Goal: Transaction & Acquisition: Purchase product/service

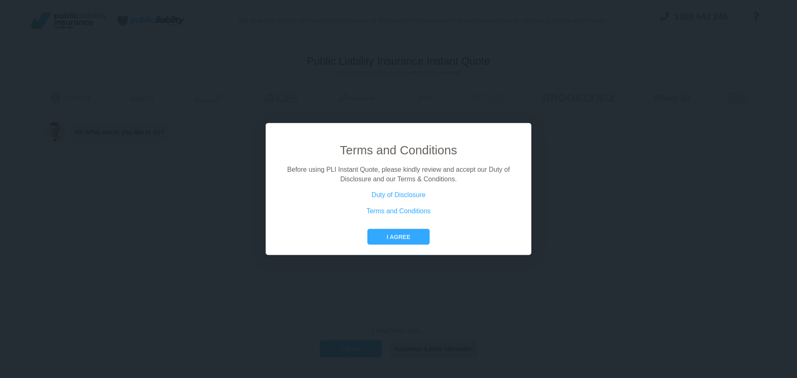
drag, startPoint x: 389, startPoint y: 235, endPoint x: 402, endPoint y: 247, distance: 17.6
click at [389, 235] on button "I agree" at bounding box center [398, 237] width 62 height 16
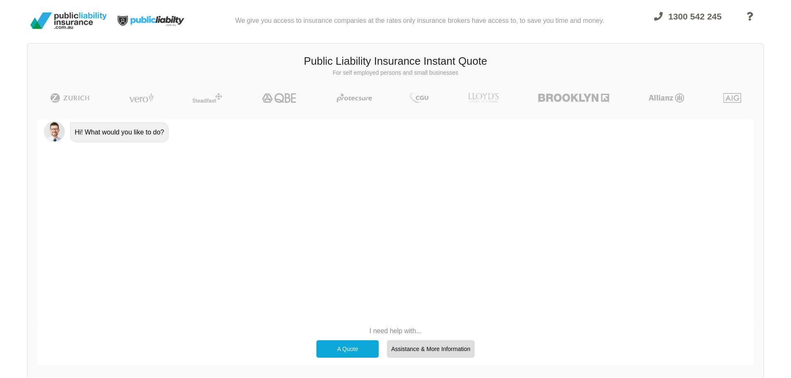
click at [342, 347] on div "A Quote" at bounding box center [347, 348] width 62 height 17
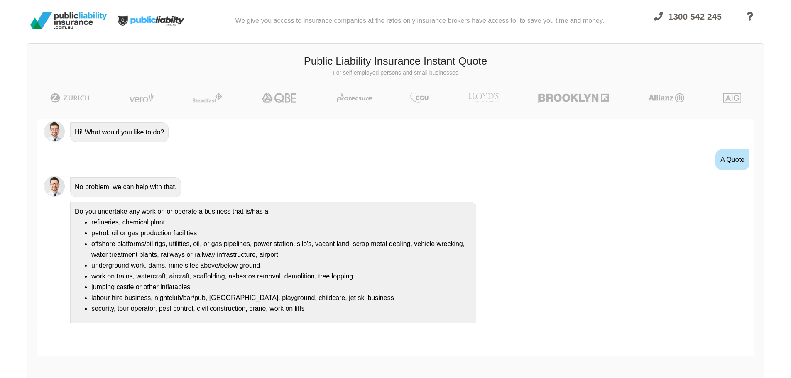
scroll to position [15, 0]
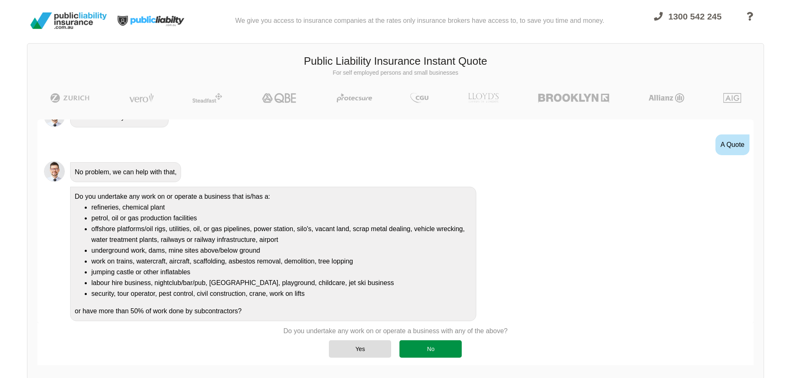
click at [445, 347] on div "No" at bounding box center [430, 348] width 62 height 17
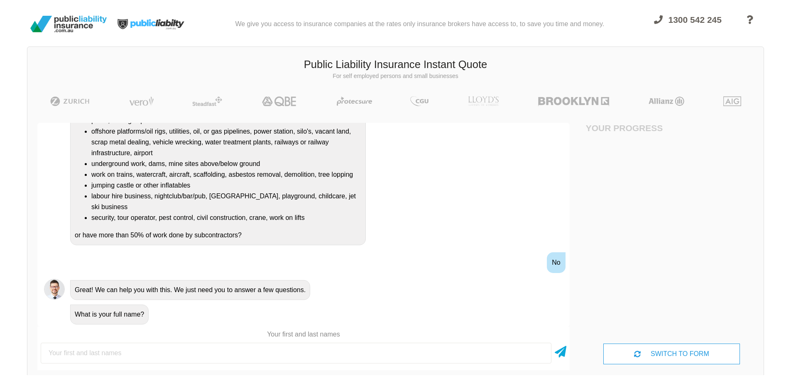
scroll to position [0, 0]
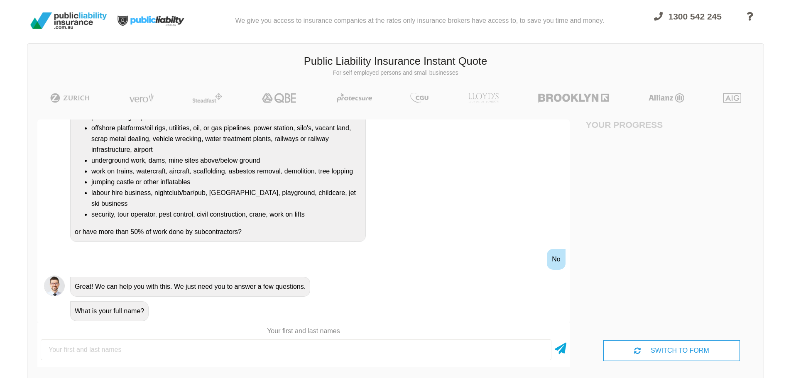
click at [98, 351] on input "text" at bounding box center [296, 350] width 511 height 21
type input "saedfr asfd"
click at [558, 347] on icon at bounding box center [561, 347] width 12 height 15
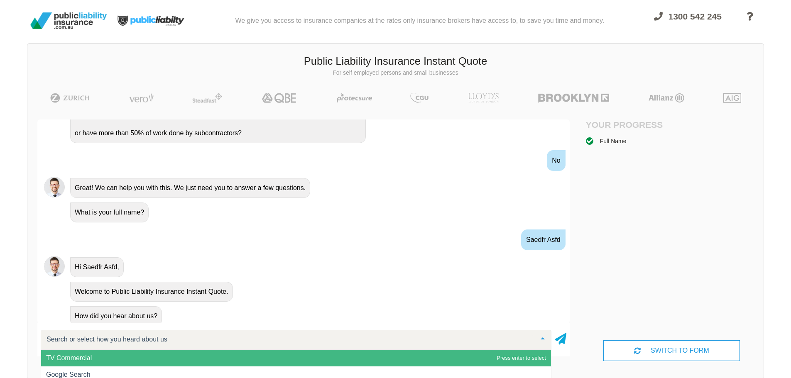
scroll to position [220, 0]
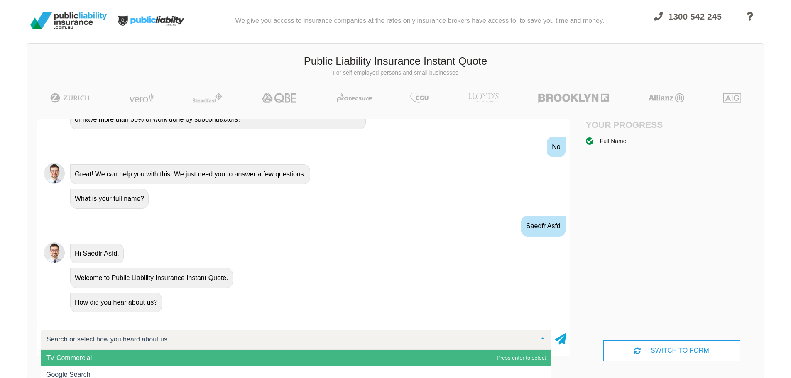
click at [85, 356] on span "TV Commercial" at bounding box center [69, 357] width 46 height 7
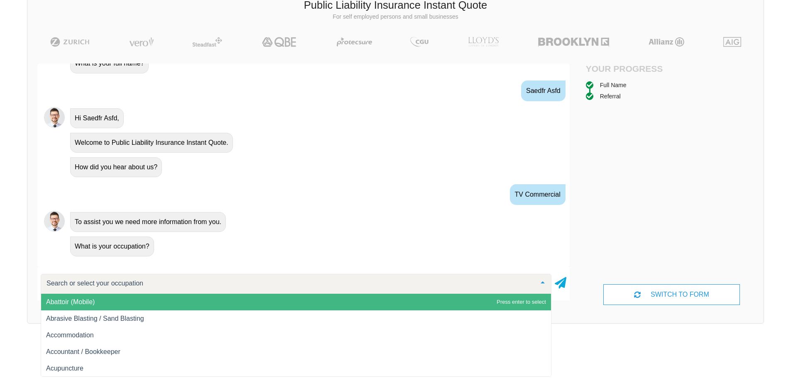
scroll to position [57, 0]
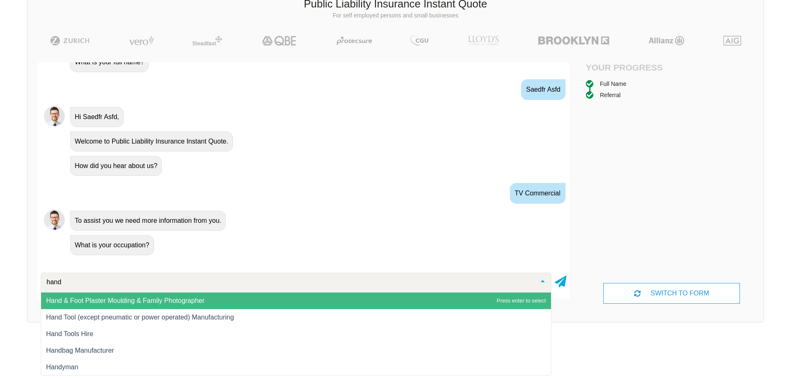
type input "handy"
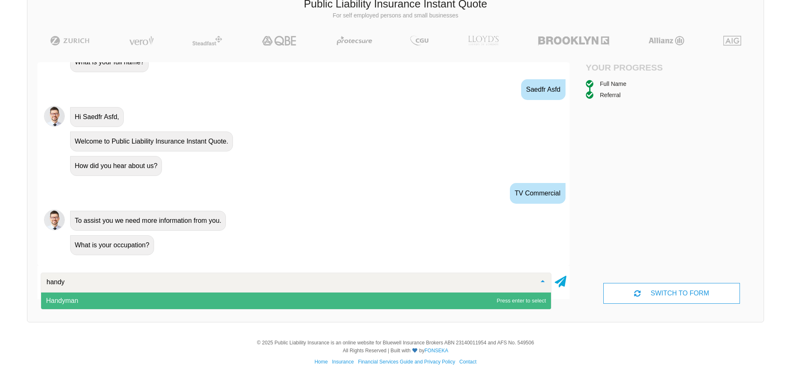
click at [78, 305] on span "Handyman" at bounding box center [296, 301] width 510 height 17
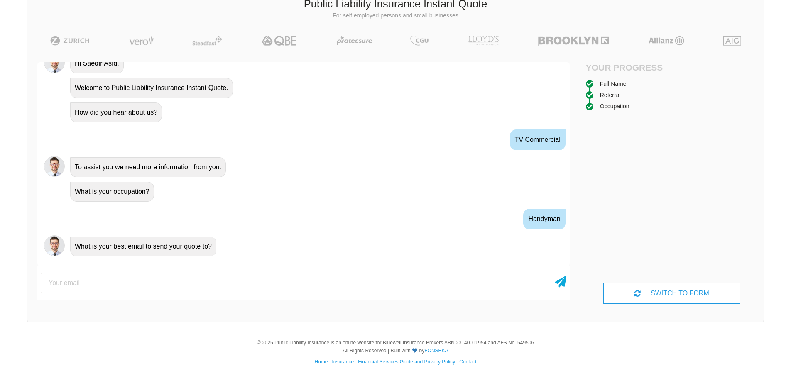
scroll to position [362, 0]
click at [87, 286] on input "email" at bounding box center [296, 283] width 511 height 21
type input "[EMAIL_ADDRESS][DOMAIN_NAME]"
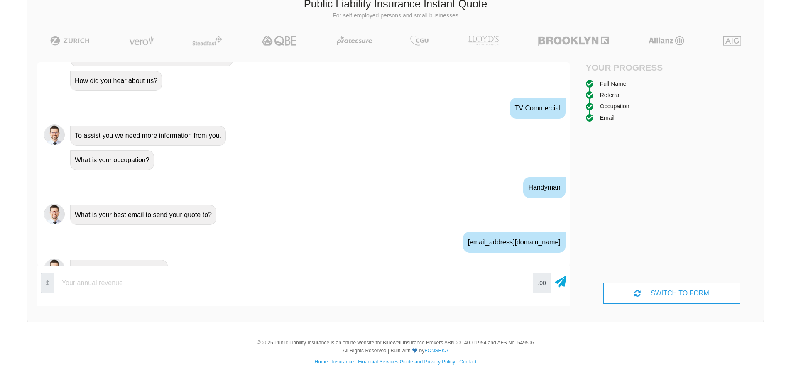
scroll to position [408, 0]
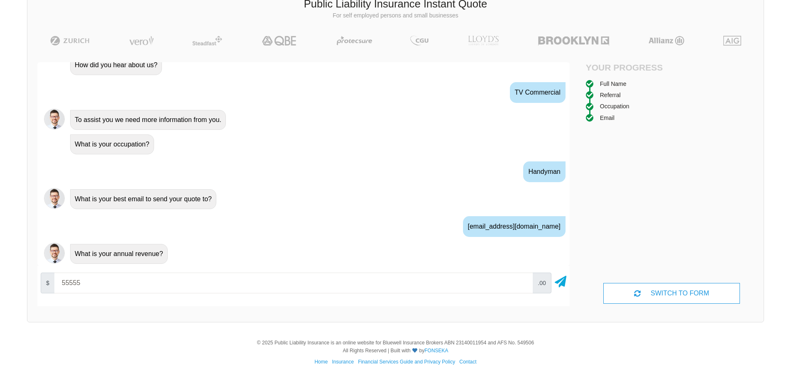
type input "55555"
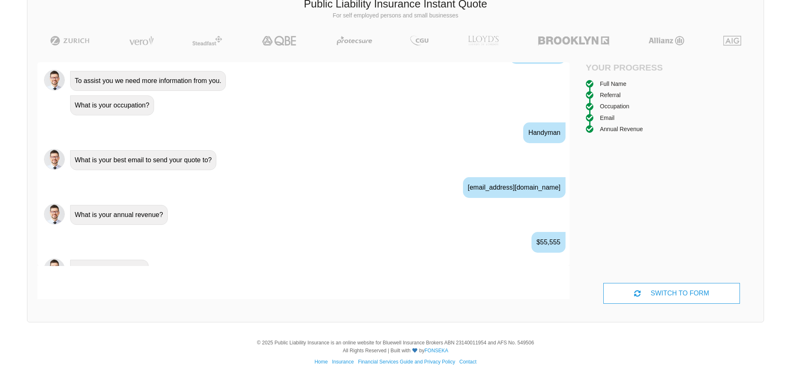
scroll to position [463, 0]
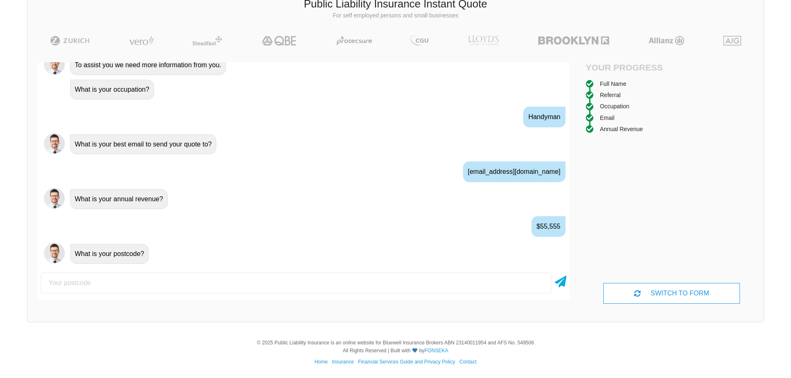
click at [95, 286] on input "number" at bounding box center [296, 283] width 511 height 21
type input "4000"
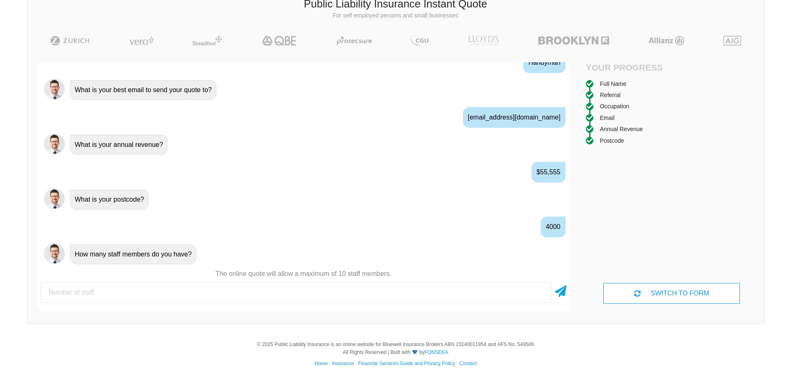
scroll to position [518, 0]
click at [97, 291] on input "number" at bounding box center [296, 292] width 511 height 21
type input "1"
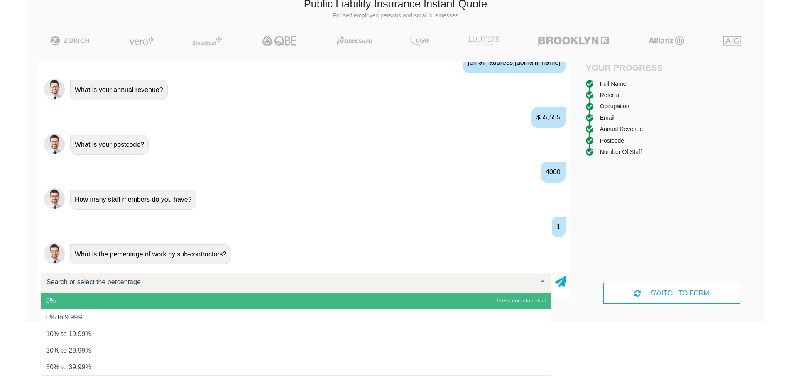
scroll to position [573, 0]
drag, startPoint x: 92, startPoint y: 303, endPoint x: 140, endPoint y: 300, distance: 48.3
click at [91, 303] on span "0%" at bounding box center [296, 301] width 510 height 17
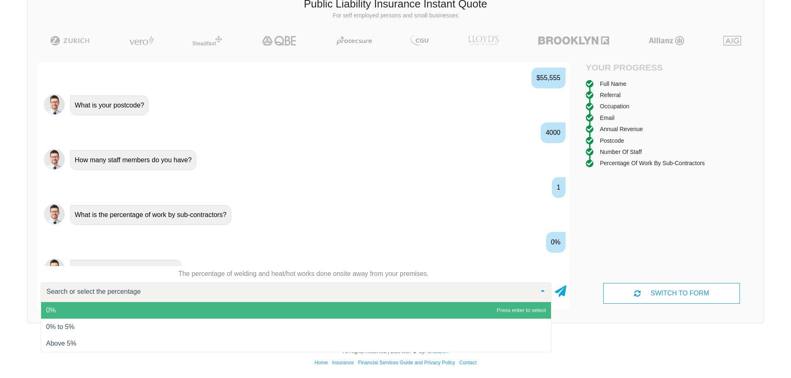
scroll to position [628, 0]
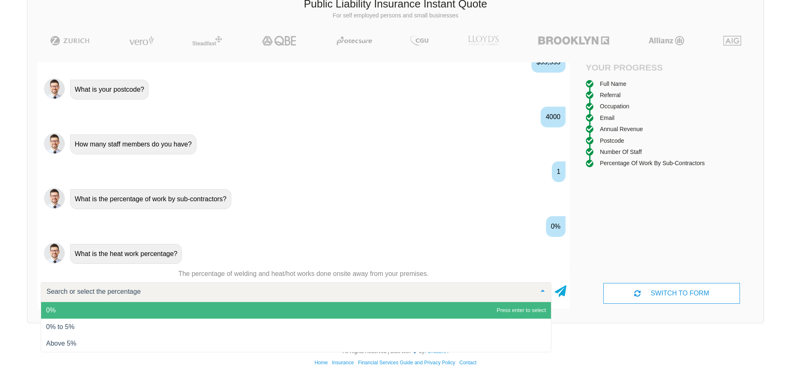
click at [87, 309] on span "0%" at bounding box center [296, 310] width 510 height 17
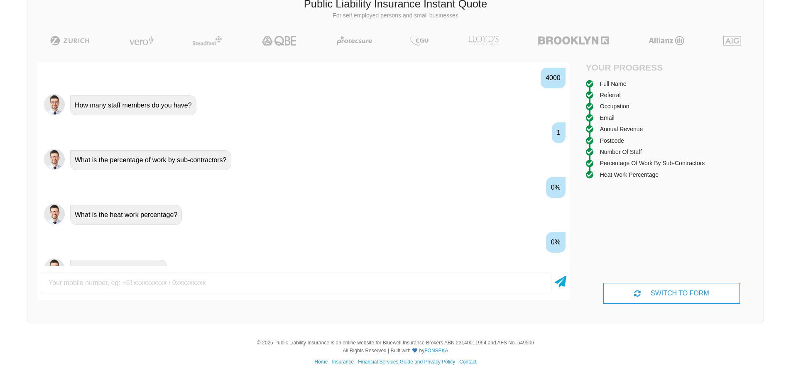
scroll to position [682, 0]
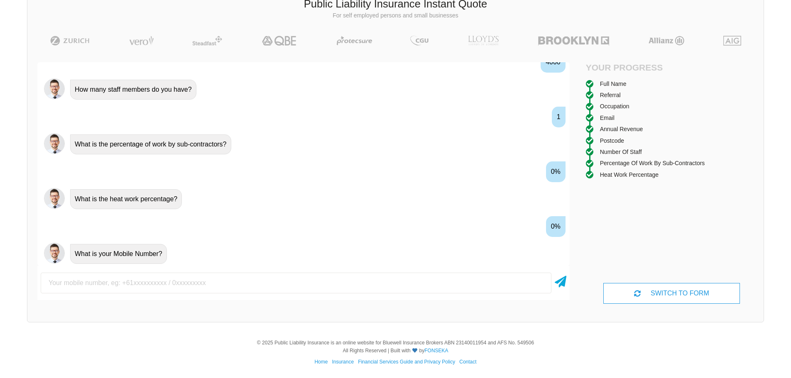
click at [119, 278] on input "text" at bounding box center [296, 283] width 511 height 21
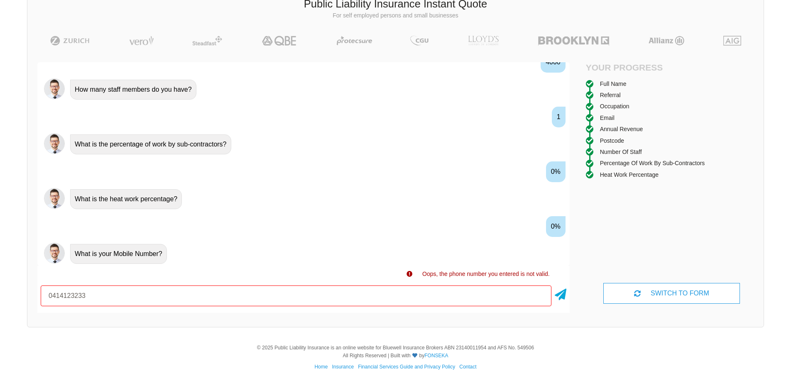
type input "0414123233"
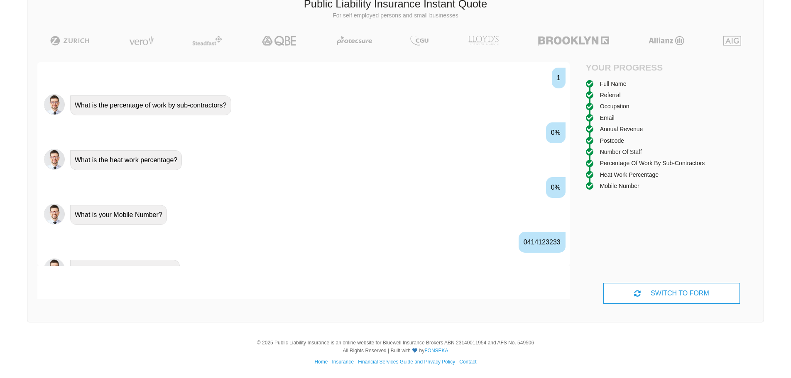
scroll to position [737, 0]
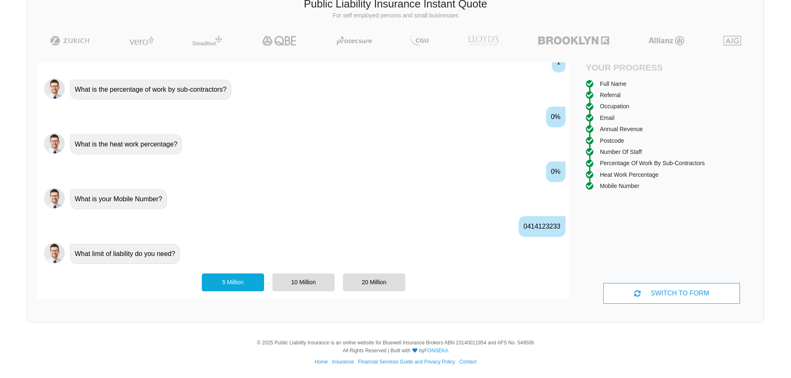
click at [227, 282] on div "5 Million" at bounding box center [233, 282] width 62 height 17
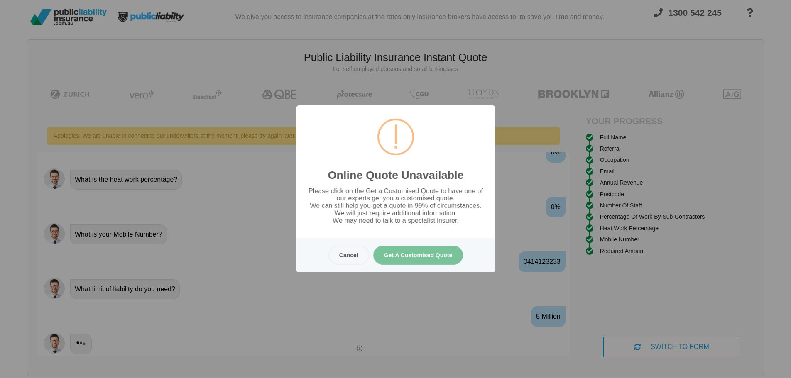
scroll to position [0, 0]
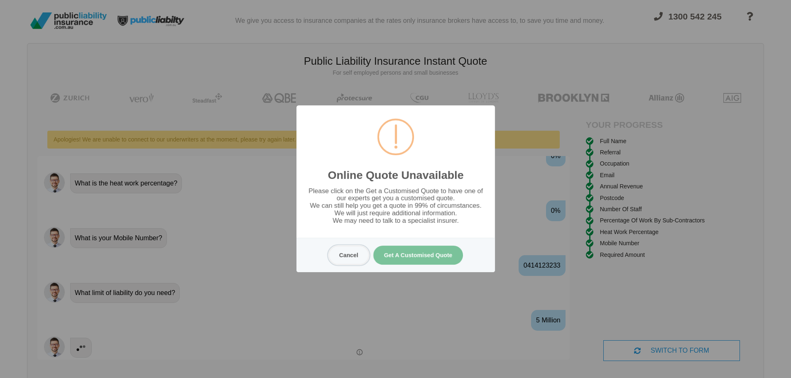
click at [351, 252] on button "Cancel" at bounding box center [348, 255] width 41 height 19
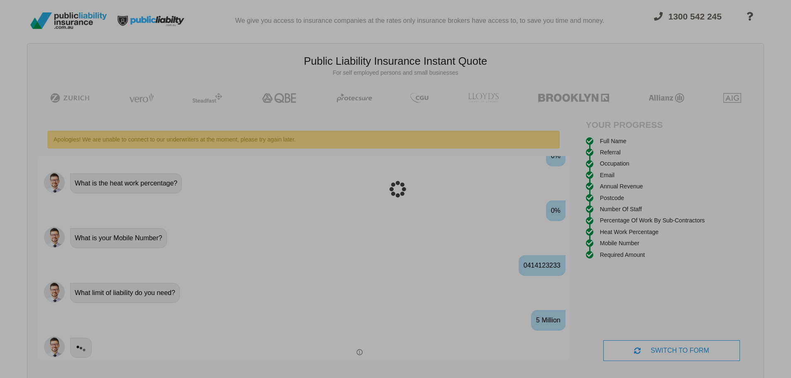
scroll to position [21, 0]
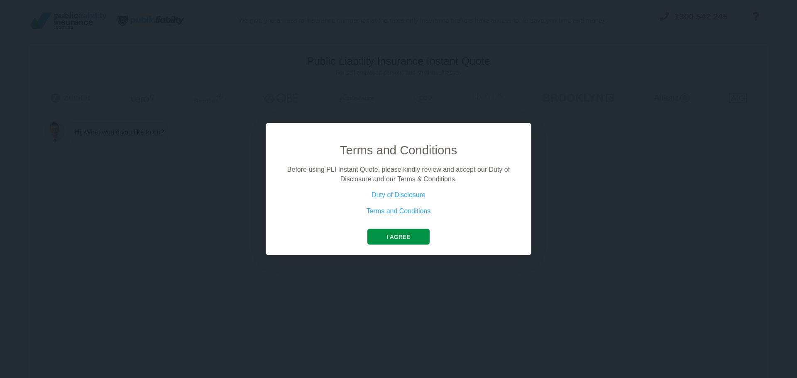
click at [386, 236] on button "I agree" at bounding box center [398, 237] width 62 height 16
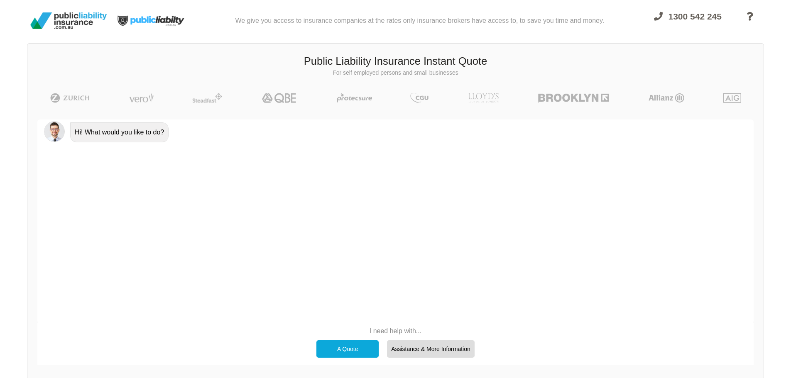
click at [328, 349] on div "A Quote" at bounding box center [347, 348] width 62 height 17
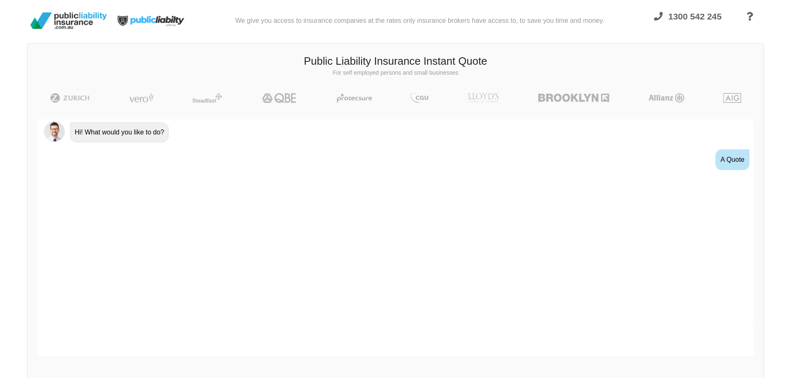
scroll to position [15, 0]
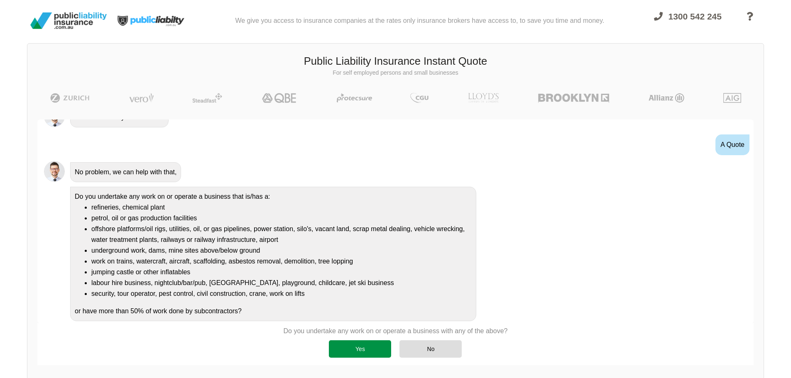
click at [352, 350] on div "Yes" at bounding box center [360, 348] width 62 height 17
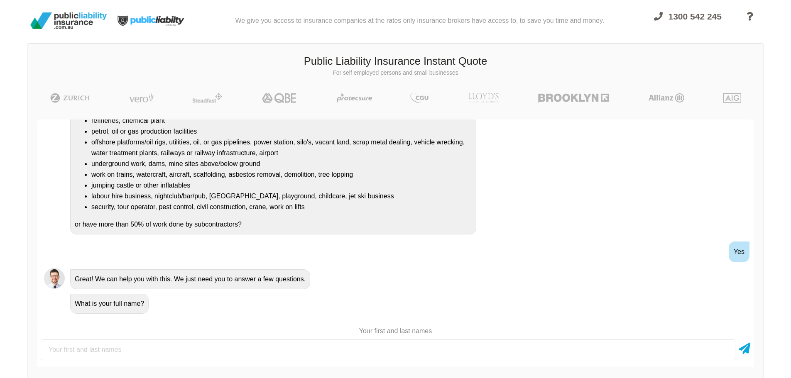
scroll to position [103, 0]
type input "test test"
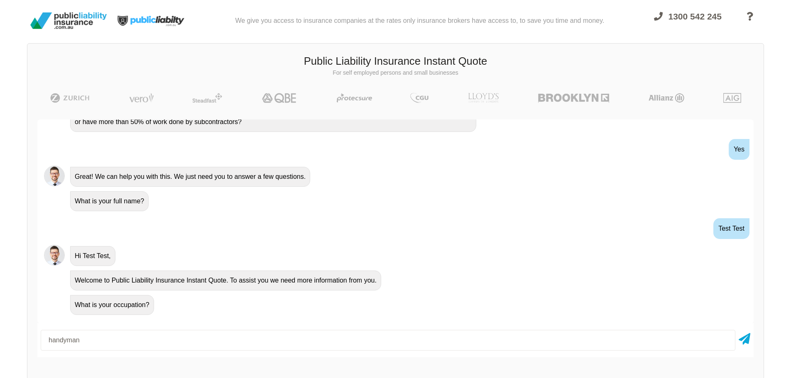
scroll to position [207, 0]
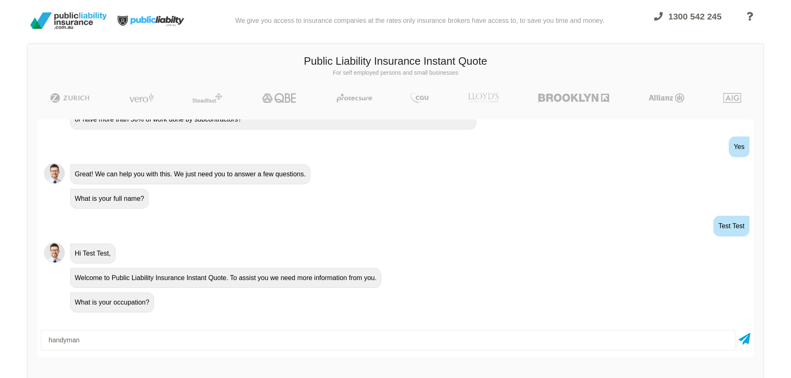
click at [174, 340] on input "handyman" at bounding box center [388, 340] width 694 height 21
drag, startPoint x: 169, startPoint y: 340, endPoint x: -33, endPoint y: 328, distance: 202.5
click at [0, 328] on html "We give you access to insurance companies at the rates only insurance brokers h…" at bounding box center [395, 217] width 791 height 435
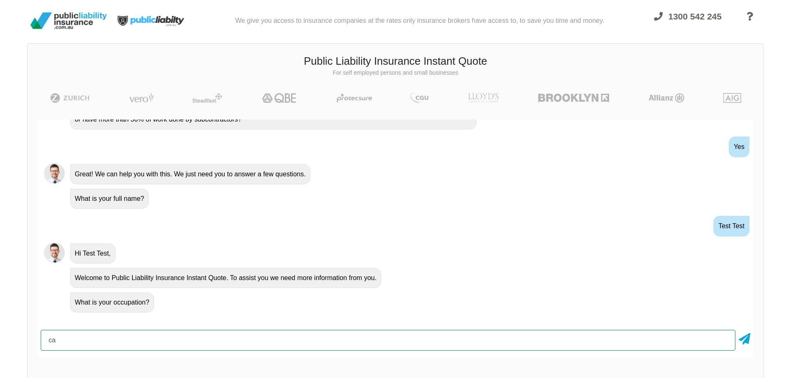
type input "c"
click at [269, 350] on input "text" at bounding box center [388, 340] width 694 height 21
click at [135, 339] on input "text" at bounding box center [388, 340] width 694 height 21
click at [135, 336] on input "text" at bounding box center [388, 340] width 694 height 21
click at [99, 342] on input "text" at bounding box center [388, 340] width 694 height 21
